Goal: Find specific page/section: Find specific page/section

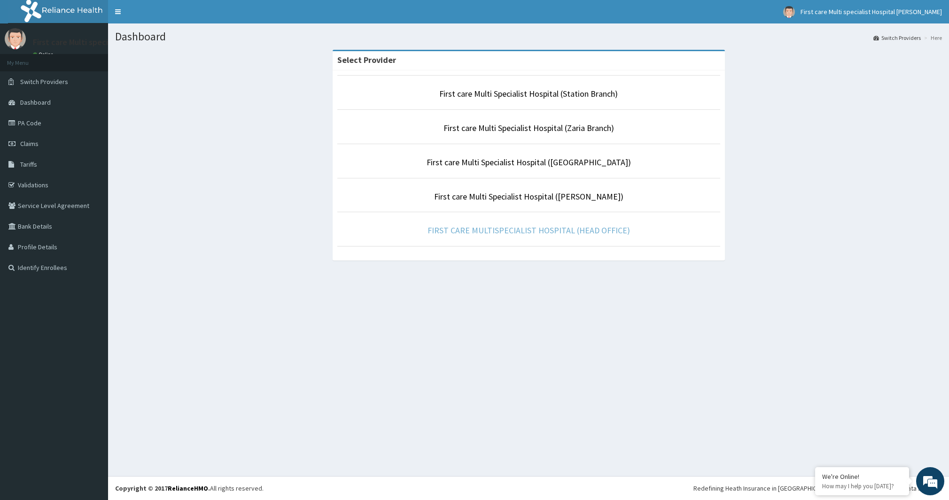
click at [485, 231] on link "FIRST CARE MULTISPECIALIST HOSPITAL (HEAD OFFICE)" at bounding box center [528, 230] width 202 height 11
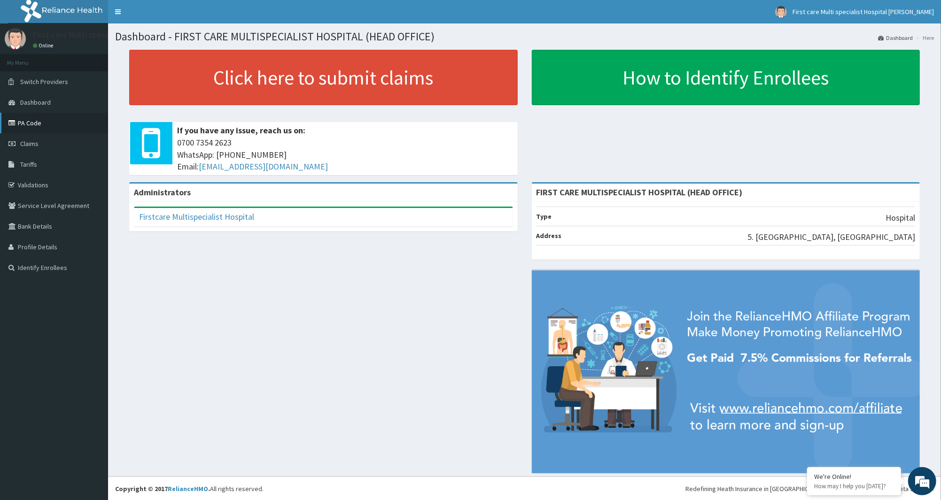
click at [41, 116] on link "PA Code" at bounding box center [54, 123] width 108 height 21
